Goal: Information Seeking & Learning: Learn about a topic

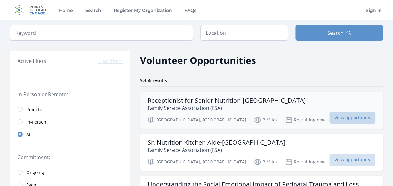
click at [330, 117] on span "View opportunity" at bounding box center [353, 118] width 46 height 12
click at [296, 105] on p "Family Service Association (FSA)" at bounding box center [227, 108] width 159 height 8
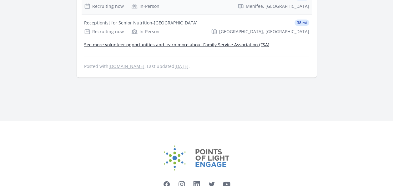
scroll to position [617, 0]
